Goal: Transaction & Acquisition: Subscribe to service/newsletter

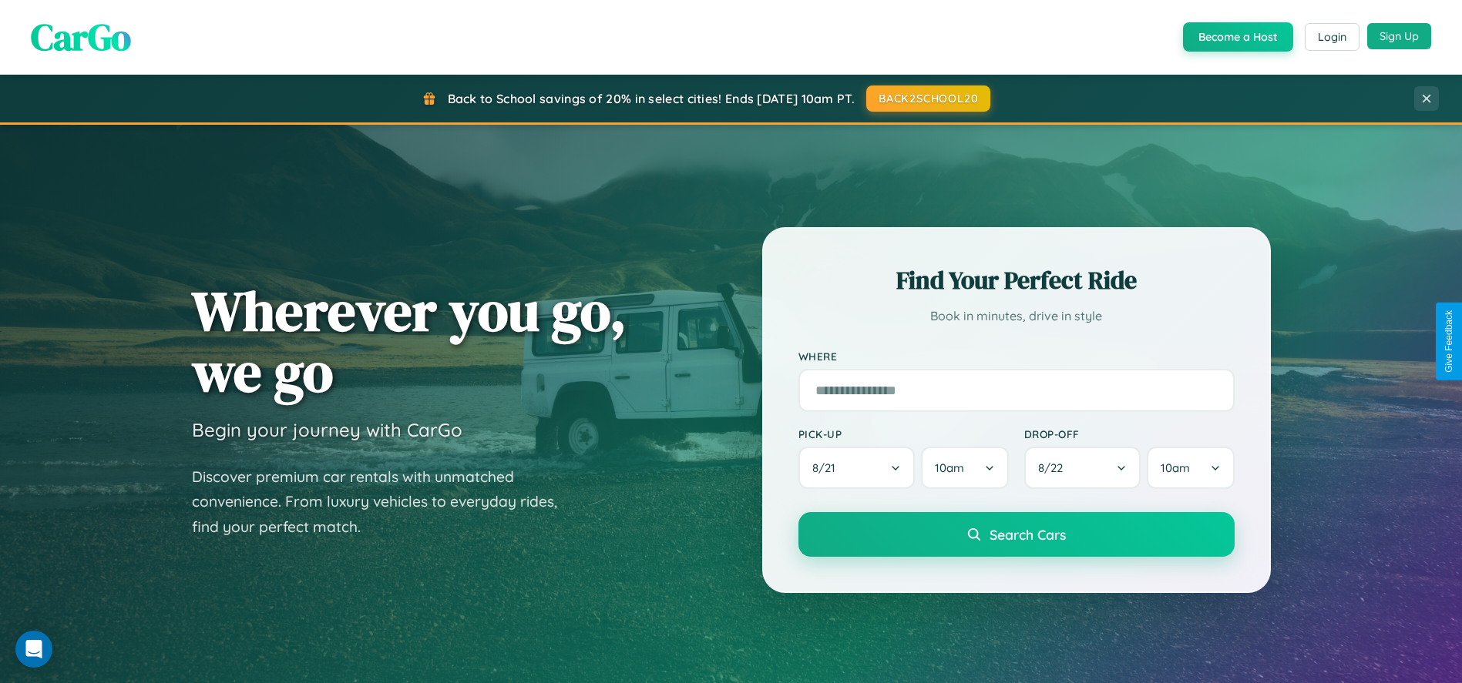
click at [1399, 36] on button "Sign Up" at bounding box center [1399, 36] width 64 height 26
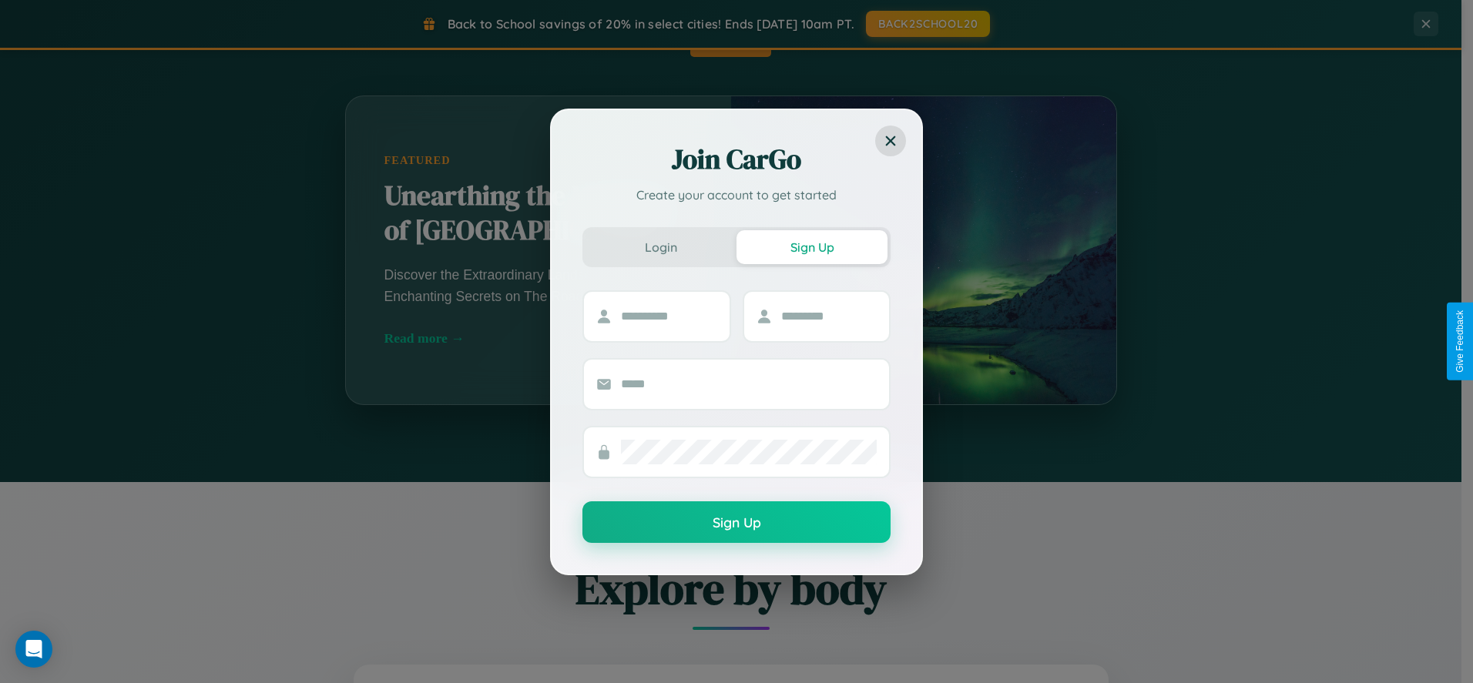
scroll to position [2471, 0]
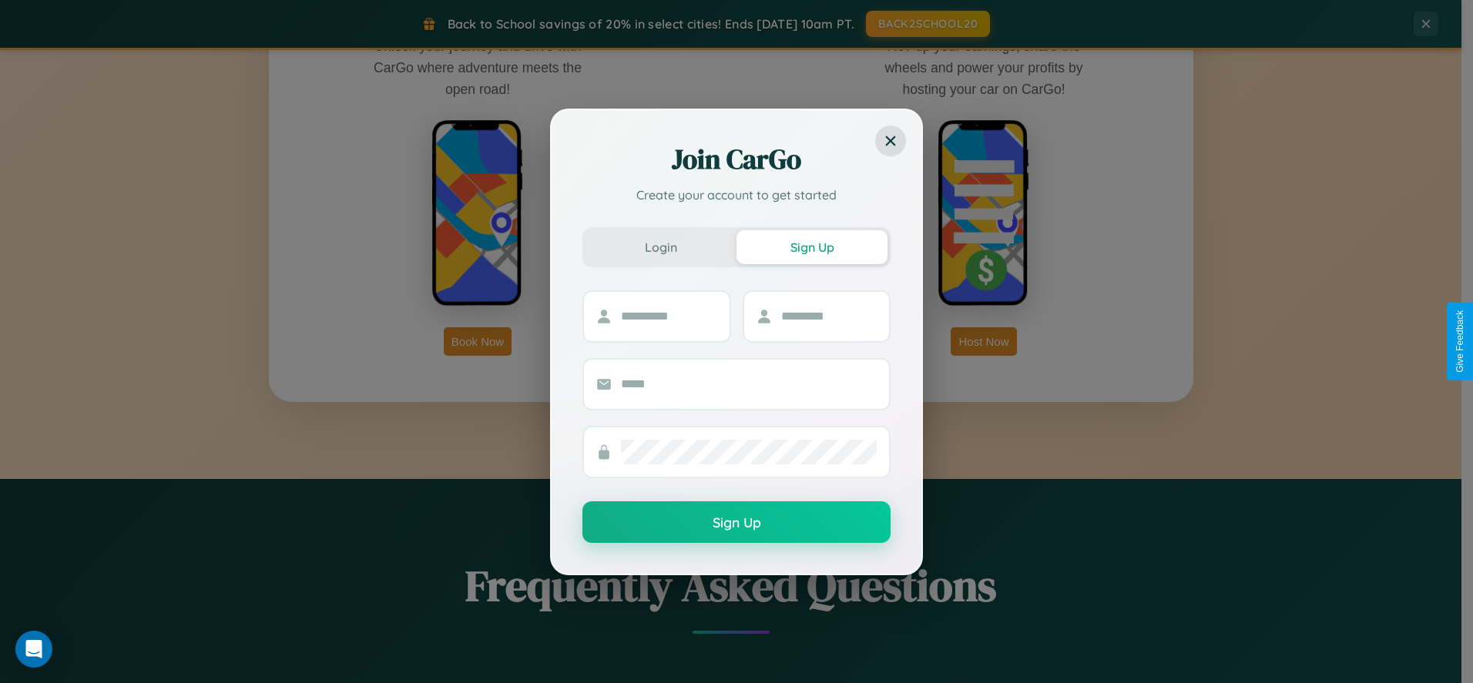
click at [478, 341] on div "Join CarGo Create your account to get started Login Sign Up Sign Up" at bounding box center [736, 341] width 1473 height 683
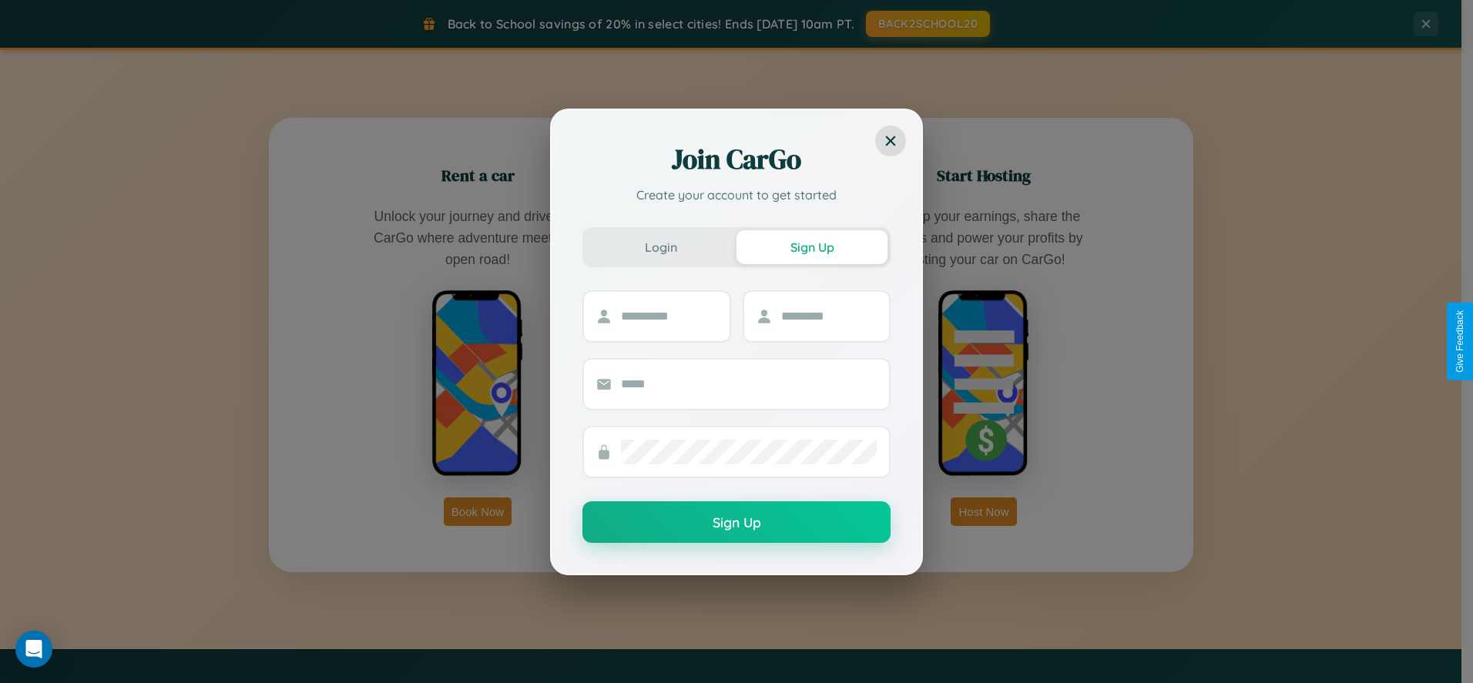
scroll to position [659, 0]
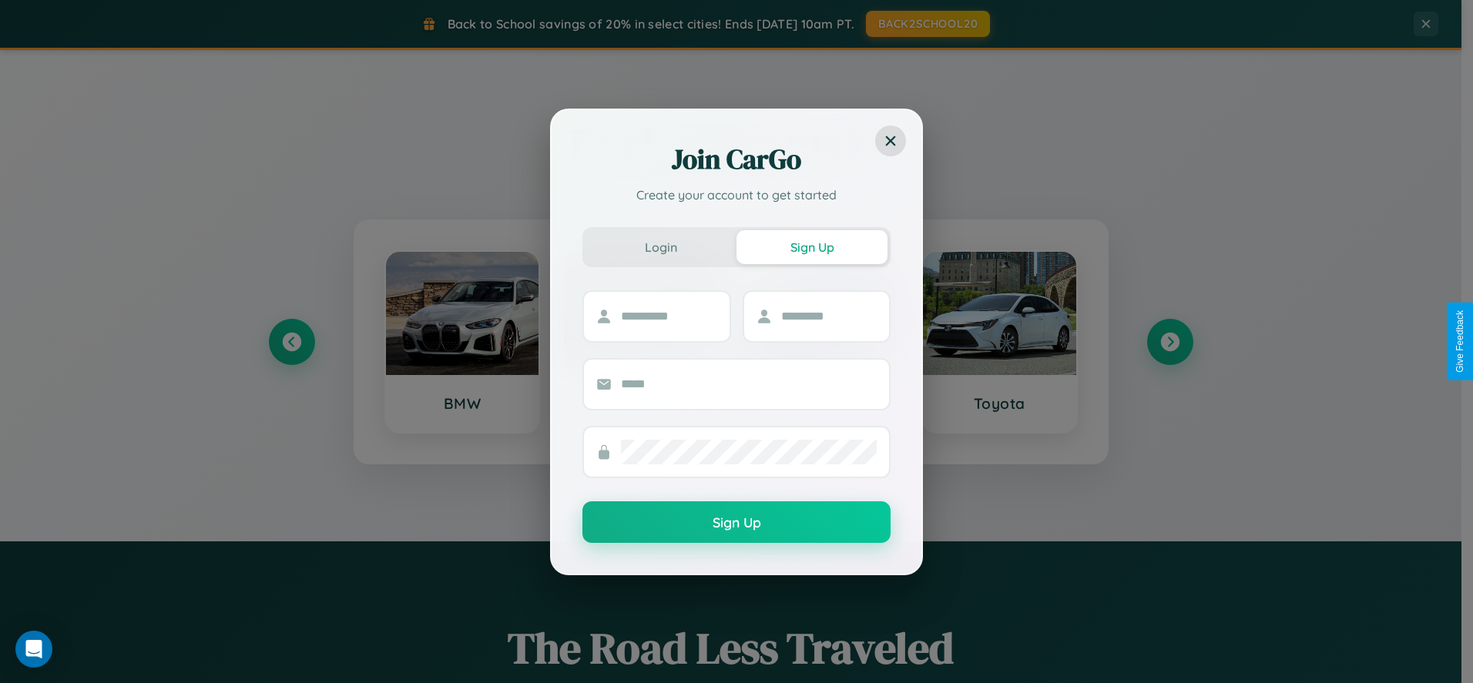
click at [291, 341] on div "Join CarGo Create your account to get started Login Sign Up Sign Up" at bounding box center [736, 341] width 1473 height 683
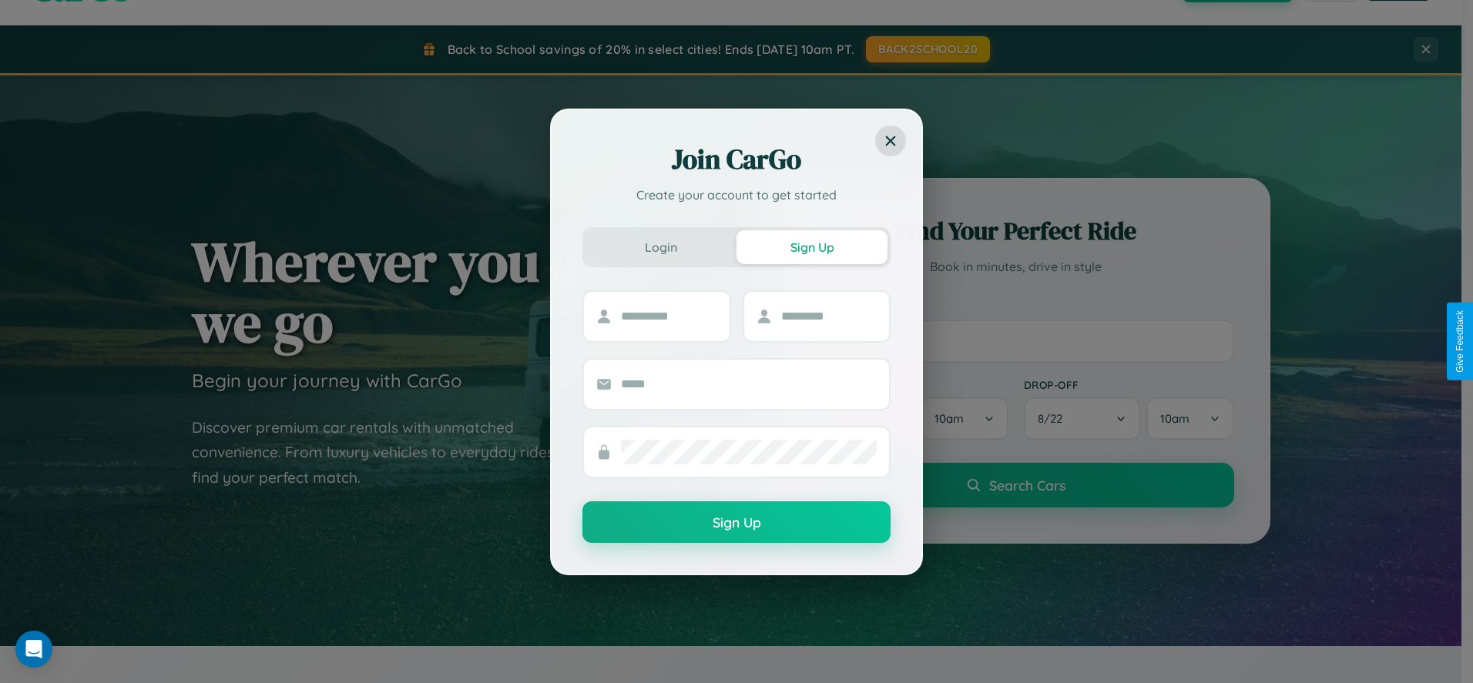
scroll to position [341, 0]
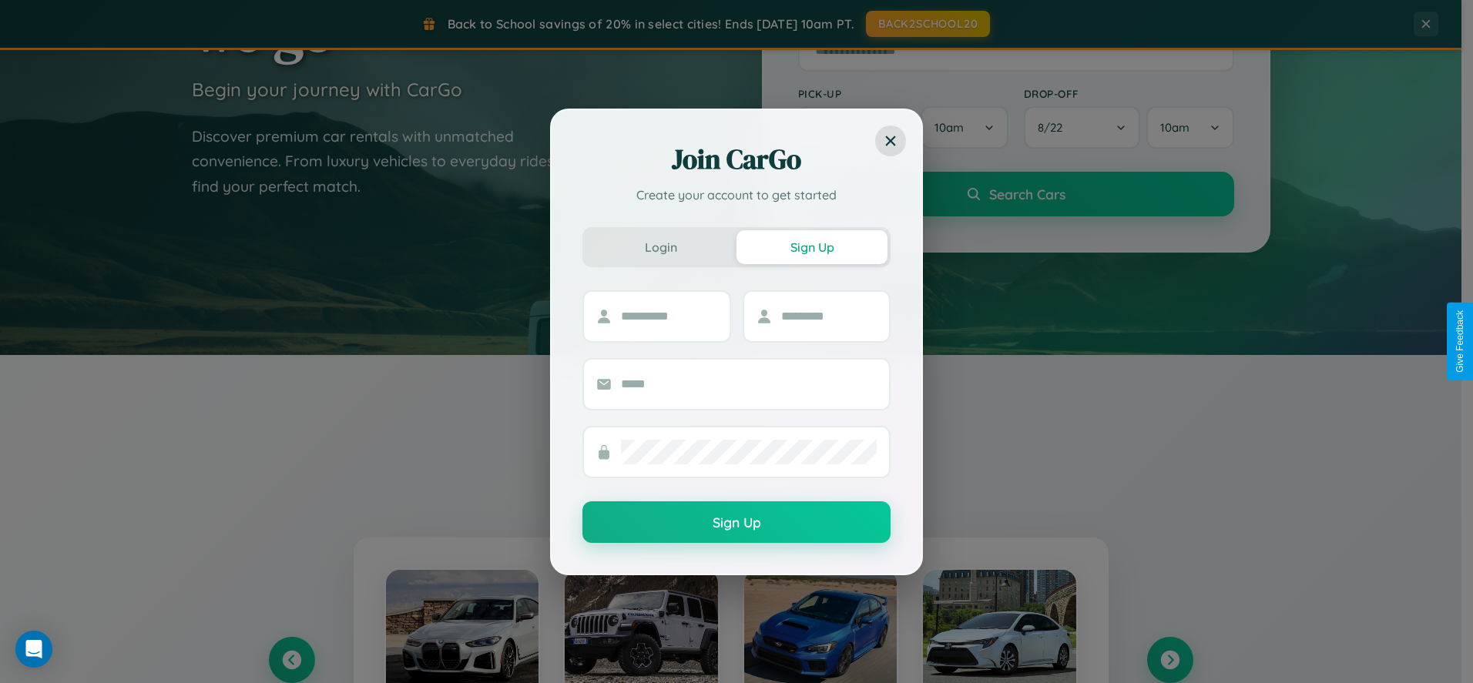
click at [1170, 660] on div "Join CarGo Create your account to get started Login Sign Up Sign Up" at bounding box center [736, 341] width 1473 height 683
click at [1016, 50] on div "Join CarGo Create your account to get started Login Sign Up Sign Up" at bounding box center [736, 341] width 1473 height 683
